Goal: Information Seeking & Learning: Learn about a topic

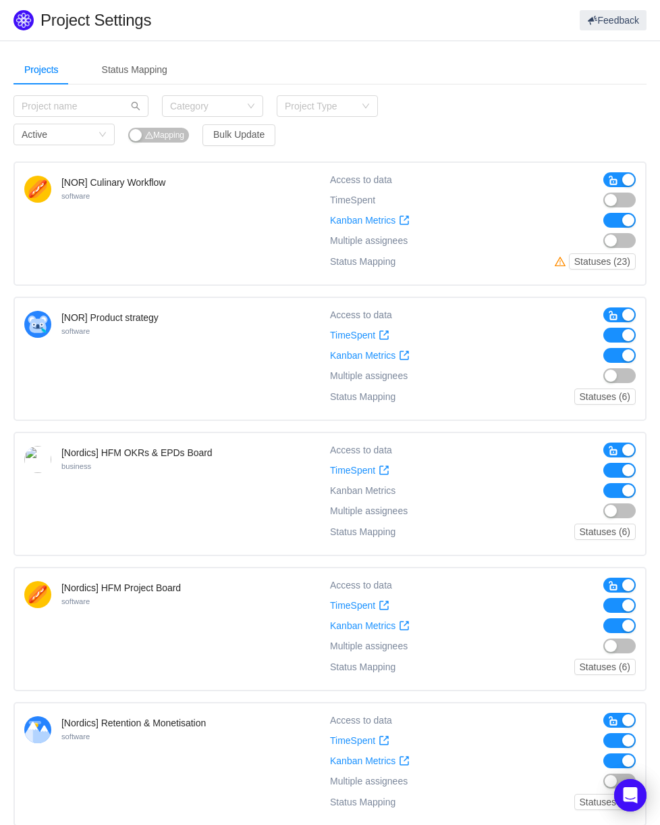
click at [609, 188] on div "[NOR] Culinary Workflow software Access to data TimeSpent TimeSpent Kanban Metr…" at bounding box center [330, 831] width 633 height 1340
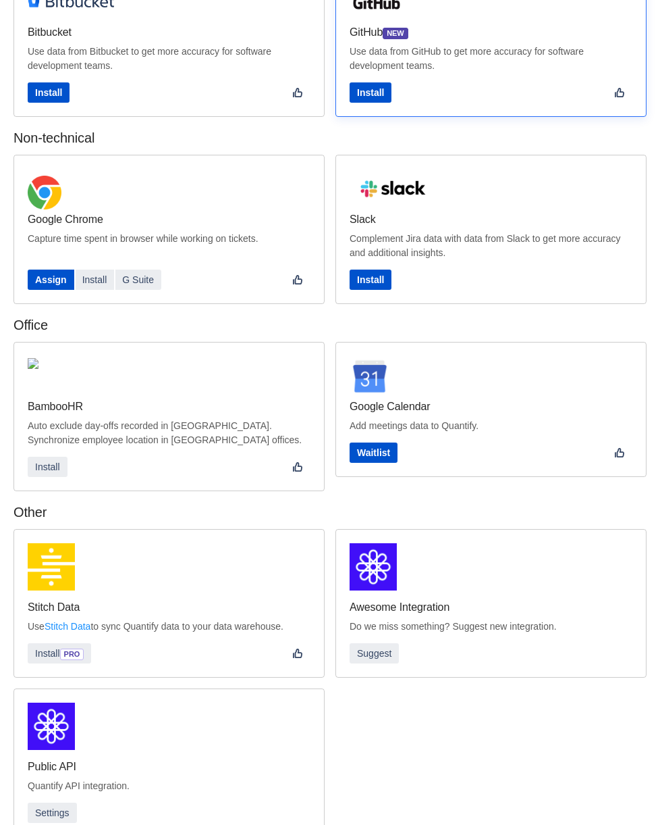
scroll to position [140, 0]
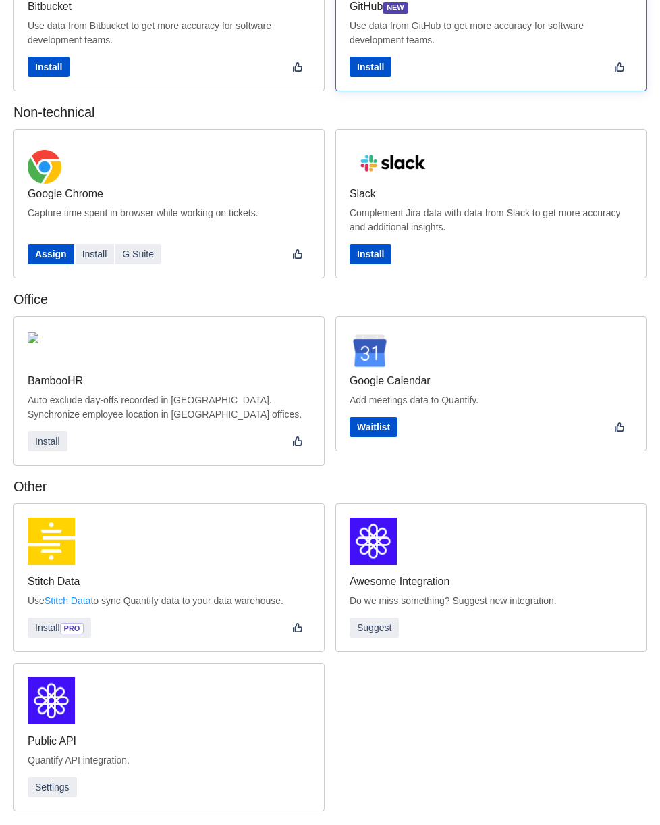
drag, startPoint x: 327, startPoint y: 55, endPoint x: 514, endPoint y: 129, distance: 201.3
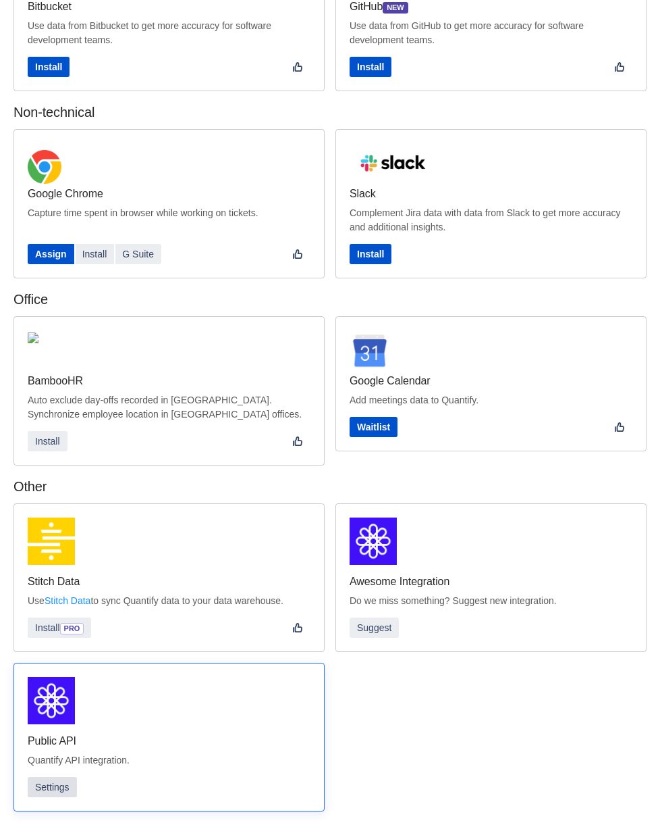
click at [59, 785] on button "Settings" at bounding box center [52, 787] width 49 height 20
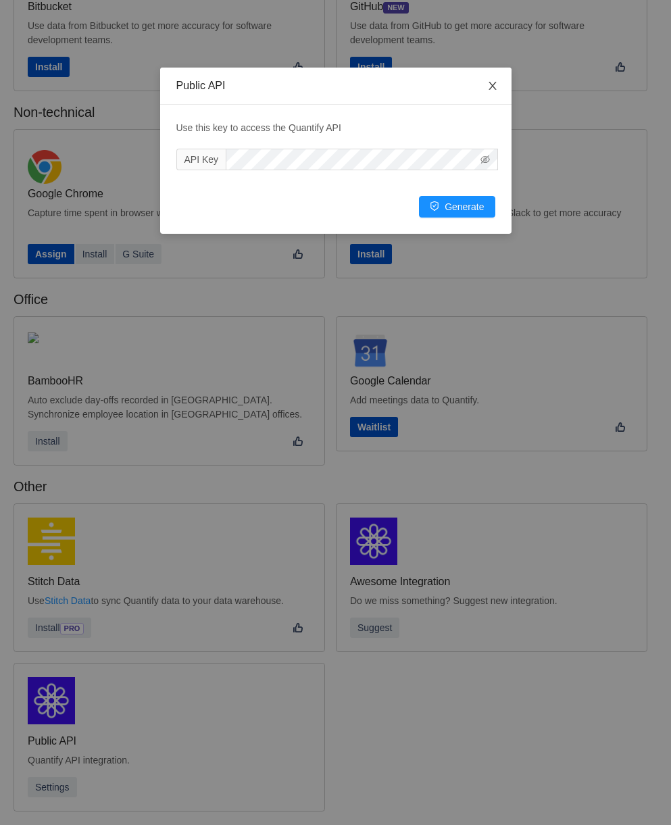
click at [494, 89] on icon "icon: close" at bounding box center [491, 86] width 7 height 8
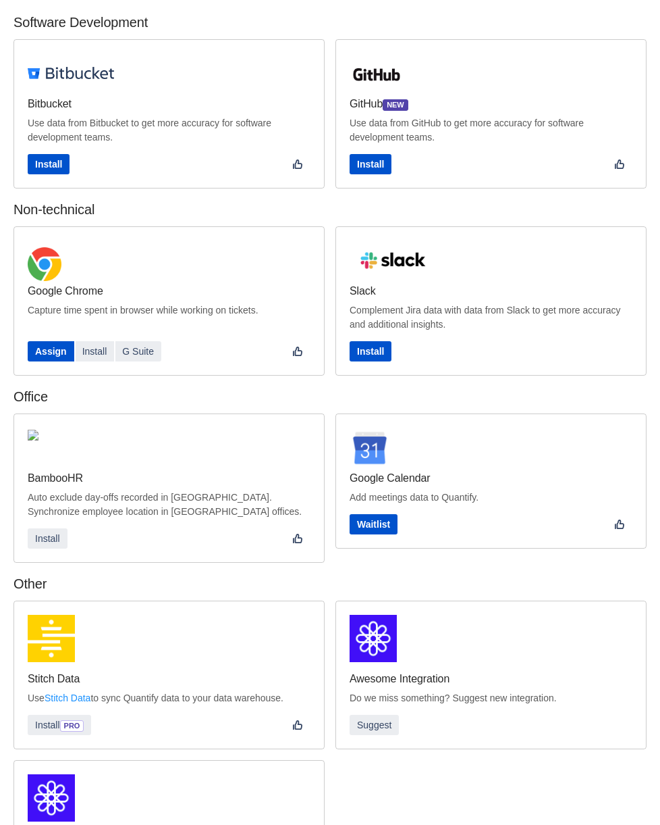
scroll to position [0, 0]
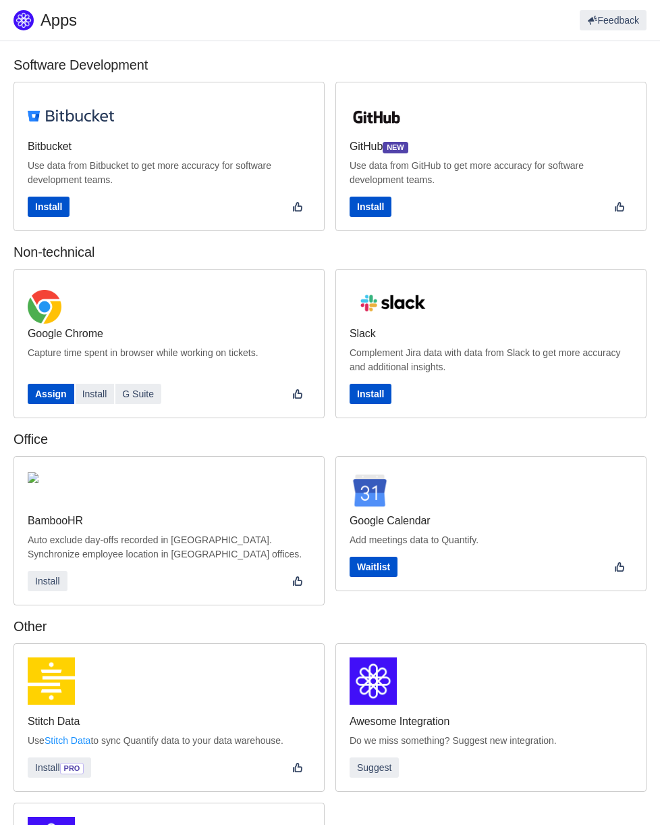
drag, startPoint x: 334, startPoint y: 170, endPoint x: 315, endPoint y: 18, distance: 153.1
click at [615, 15] on button "Feedback" at bounding box center [613, 20] width 67 height 20
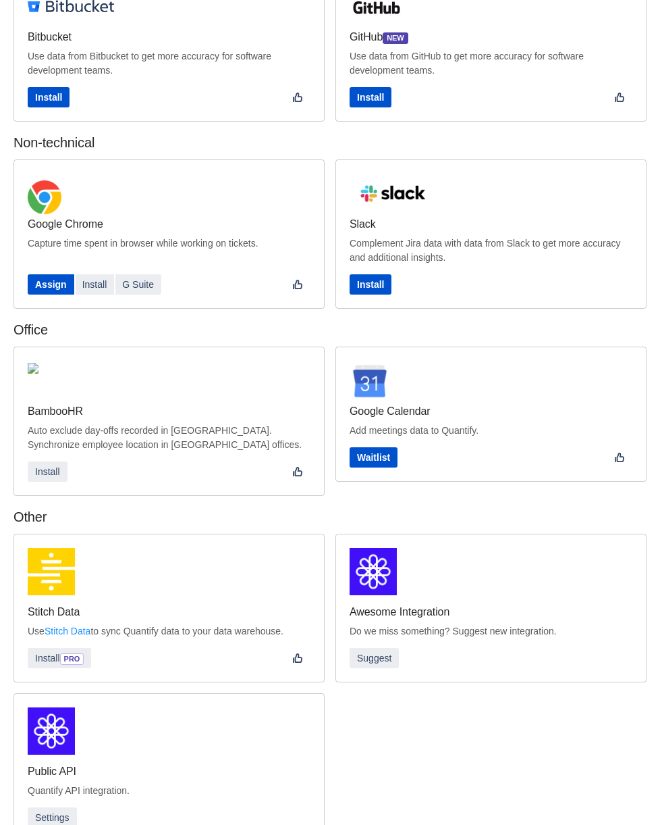
scroll to position [140, 0]
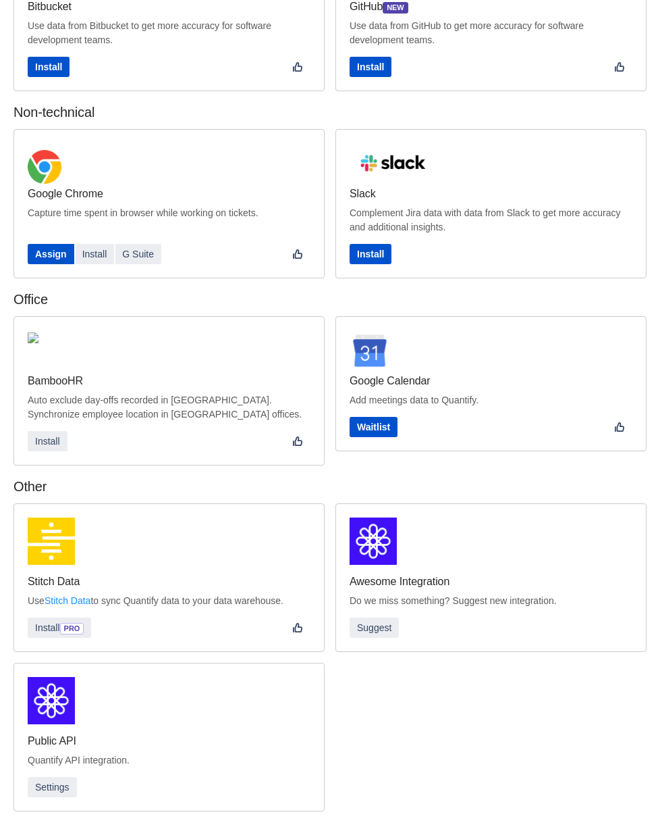
drag, startPoint x: 328, startPoint y: 293, endPoint x: 521, endPoint y: 477, distance: 266.5
click at [68, 715] on img at bounding box center [51, 700] width 47 height 47
click at [45, 788] on button "Settings" at bounding box center [52, 787] width 49 height 20
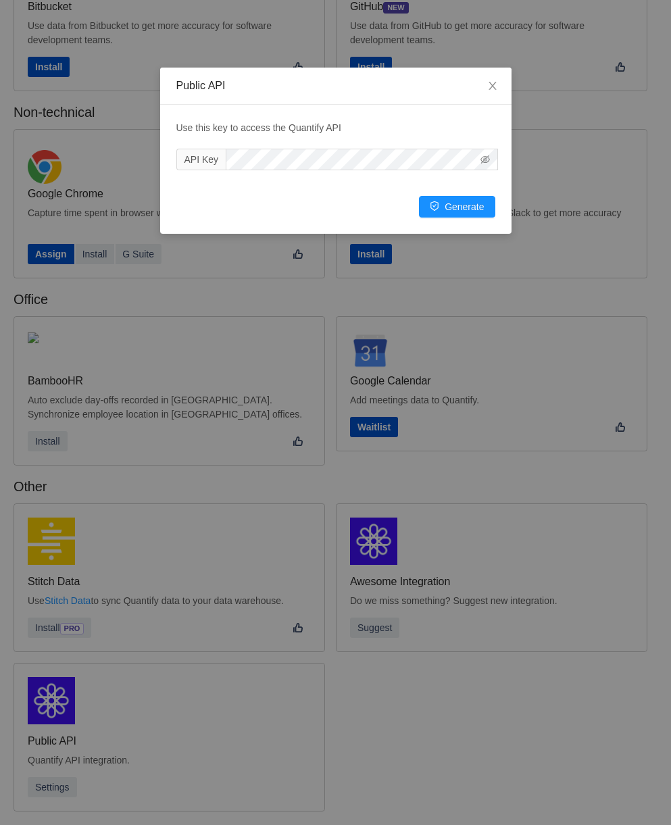
click at [200, 155] on span "API Key" at bounding box center [201, 160] width 50 height 22
click at [480, 162] on icon "icon: eye-invisible" at bounding box center [484, 159] width 9 height 8
click at [482, 157] on icon "icon: eye" at bounding box center [484, 159] width 9 height 7
click at [489, 91] on icon "icon: close" at bounding box center [492, 85] width 11 height 11
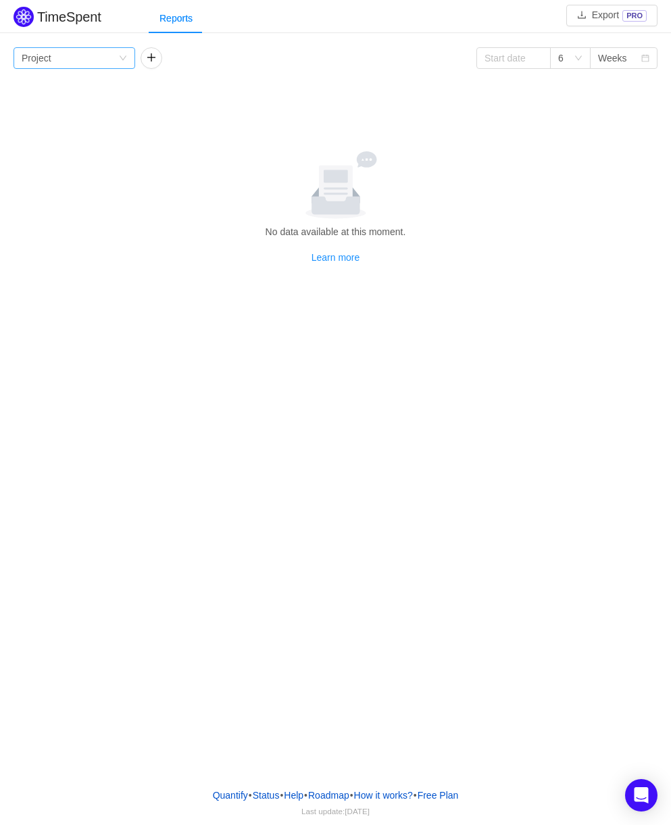
click at [103, 56] on div "Group by Project" at bounding box center [70, 58] width 97 height 20
click at [81, 91] on li "Project" at bounding box center [75, 85] width 122 height 22
click at [105, 61] on div "Group by Project" at bounding box center [70, 58] width 97 height 20
drag, startPoint x: 242, startPoint y: 59, endPoint x: 149, endPoint y: 59, distance: 93.2
click at [241, 59] on div "Group by Project 6 Weeks" at bounding box center [336, 58] width 644 height 22
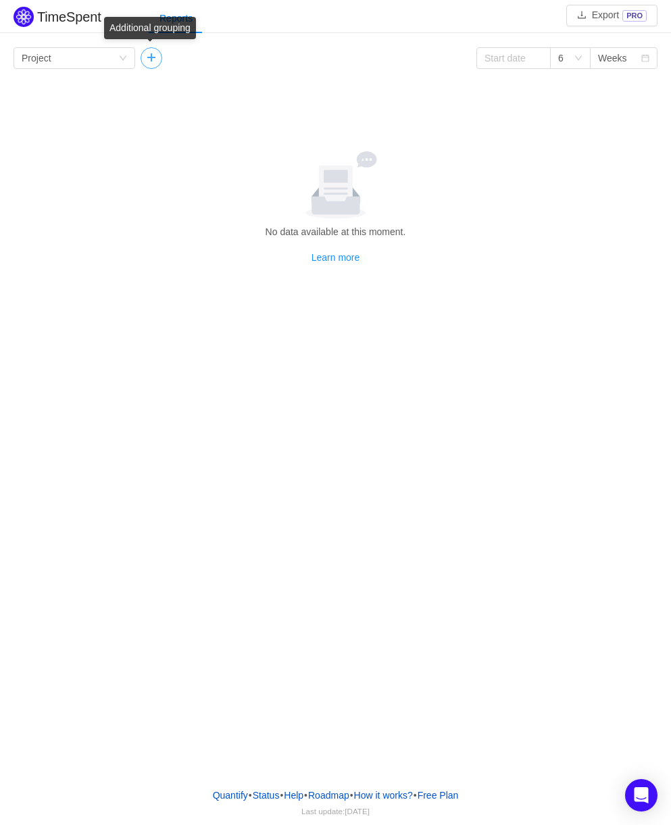
click at [149, 59] on button "button" at bounding box center [151, 58] width 22 height 22
click at [272, 56] on button "button" at bounding box center [272, 58] width 22 height 22
click at [606, 55] on div "Weeks" at bounding box center [612, 58] width 29 height 20
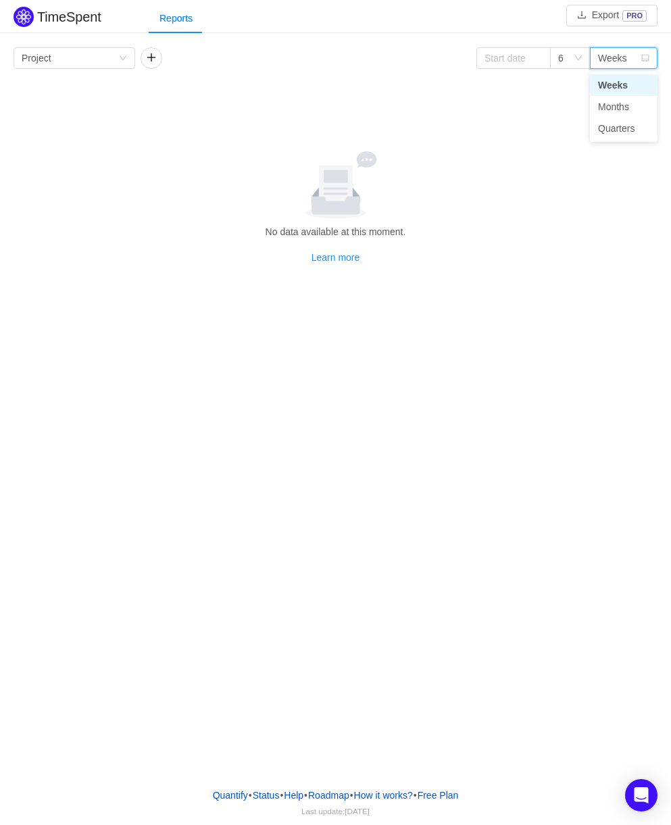
click at [456, 47] on div "Group by Project 6 Weeks" at bounding box center [336, 58] width 644 height 22
click at [126, 61] on icon "icon: down" at bounding box center [123, 58] width 8 height 8
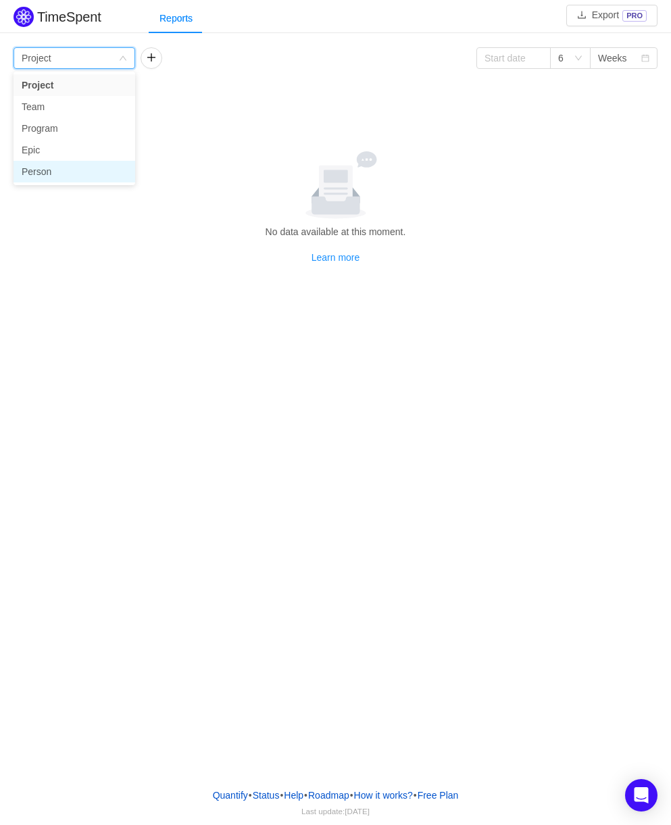
click at [42, 178] on li "Person" at bounding box center [75, 172] width 122 height 22
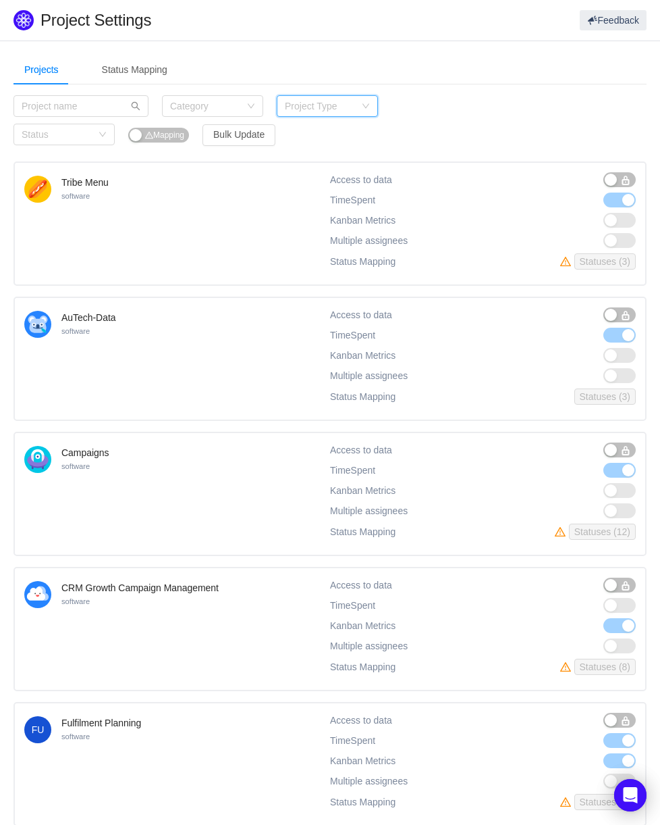
click at [371, 105] on div "Project Type" at bounding box center [327, 106] width 101 height 22
click at [339, 177] on li "business" at bounding box center [327, 176] width 101 height 22
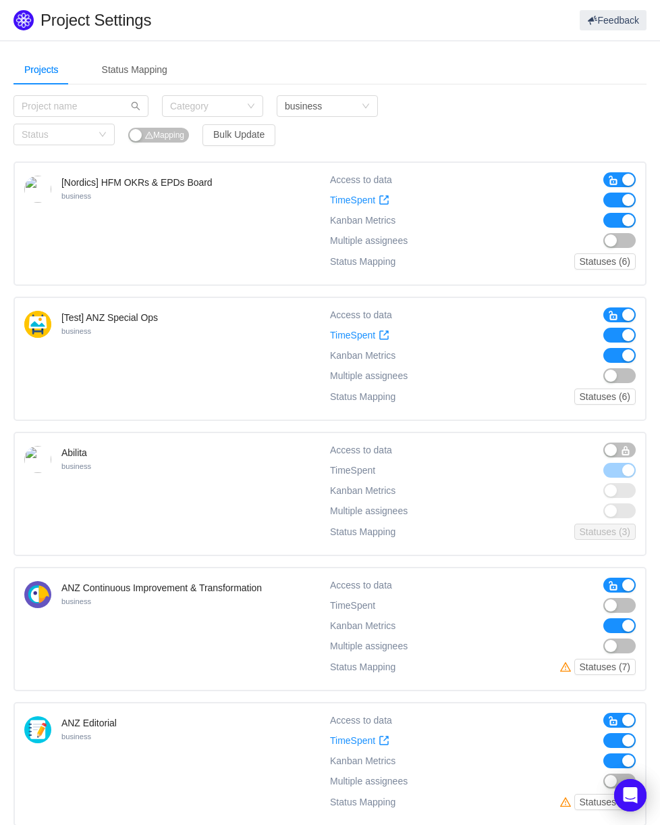
click at [601, 127] on div "Category Project Type business Status Mapping Bulk Update" at bounding box center [330, 123] width 633 height 57
click at [318, 108] on div "business" at bounding box center [303, 106] width 37 height 20
click at [332, 147] on li "service_desk" at bounding box center [327, 155] width 101 height 22
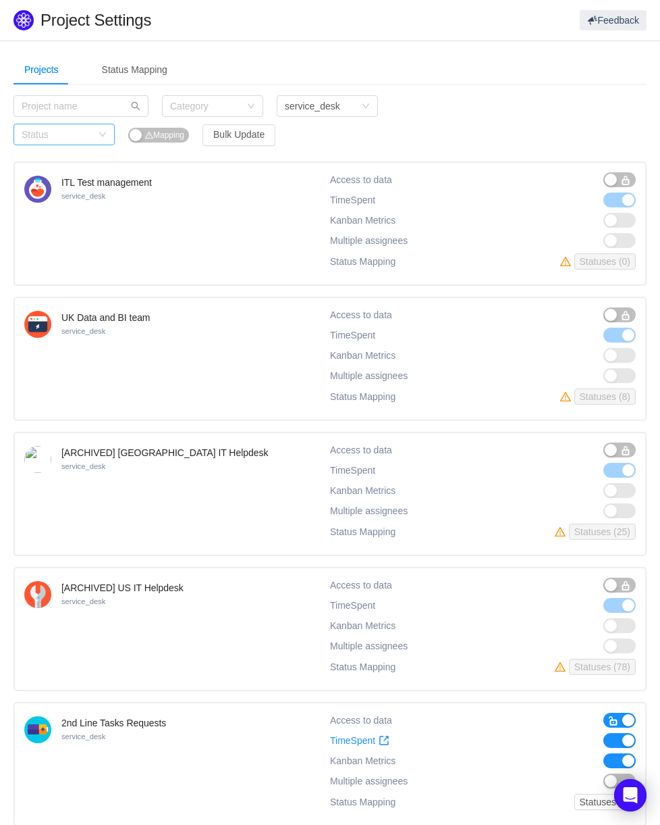
click at [86, 132] on div "Status" at bounding box center [57, 135] width 70 height 14
click at [83, 161] on li "Active" at bounding box center [64, 162] width 101 height 22
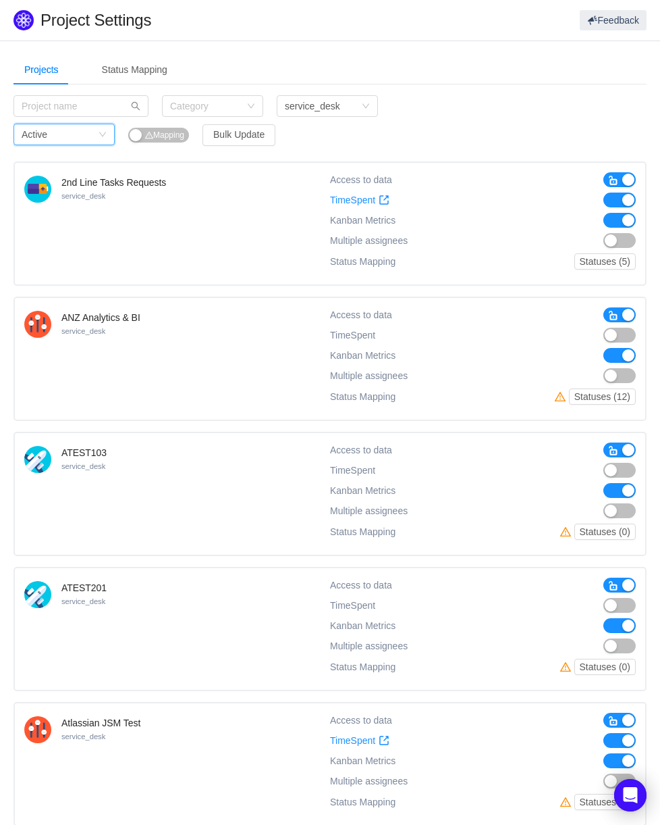
click at [328, 92] on div "Projects Status Mapping Category Project Type service_desk Status Active Mappin…" at bounding box center [330, 804] width 633 height 1498
click at [323, 107] on div "service_desk" at bounding box center [312, 106] width 55 height 20
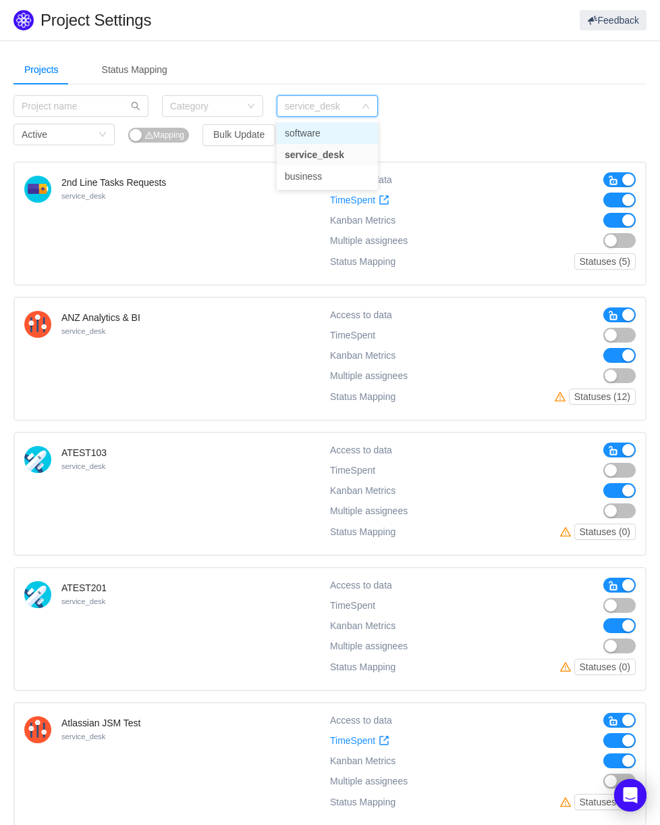
click at [332, 139] on li "software" at bounding box center [327, 133] width 101 height 22
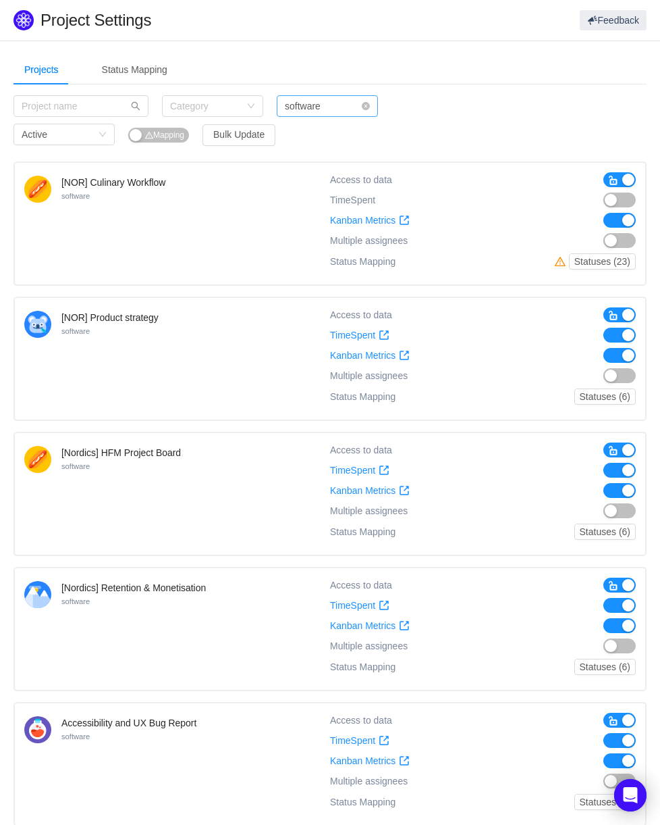
click at [304, 109] on div "software" at bounding box center [303, 106] width 36 height 20
click at [404, 121] on div "Category Project Type software Status Active Mapping Bulk Update" at bounding box center [251, 123] width 475 height 57
click at [357, 102] on div "Project Type software" at bounding box center [323, 106] width 76 height 20
click at [332, 137] on li "software" at bounding box center [327, 133] width 101 height 22
click at [446, 99] on div "Category Project Type software Status Active Mapping Bulk Update" at bounding box center [251, 123] width 475 height 57
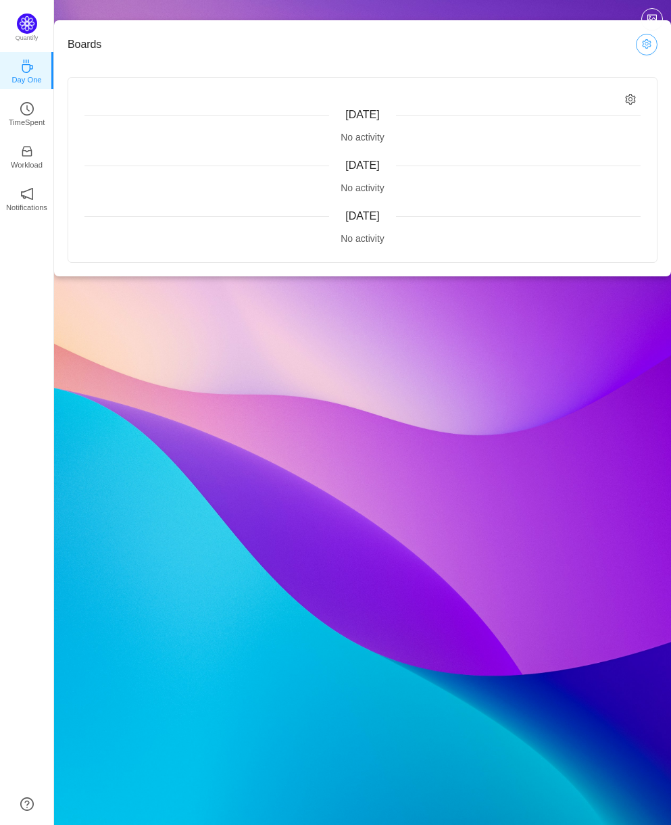
click at [647, 42] on button "button" at bounding box center [646, 45] width 22 height 22
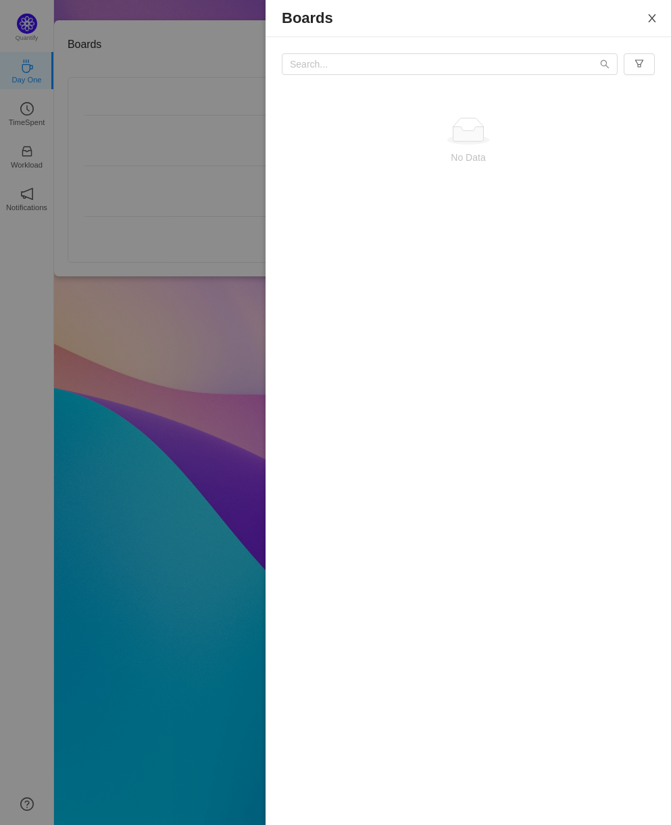
click at [652, 26] on button "Close" at bounding box center [652, 19] width 38 height 38
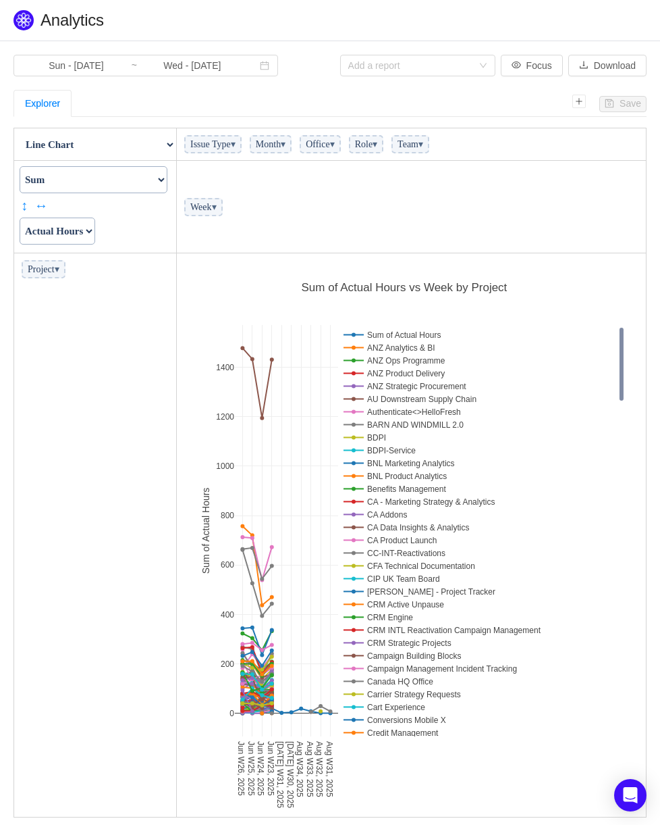
scroll to position [555, 457]
